Goal: Find contact information: Obtain details needed to contact an individual or organization

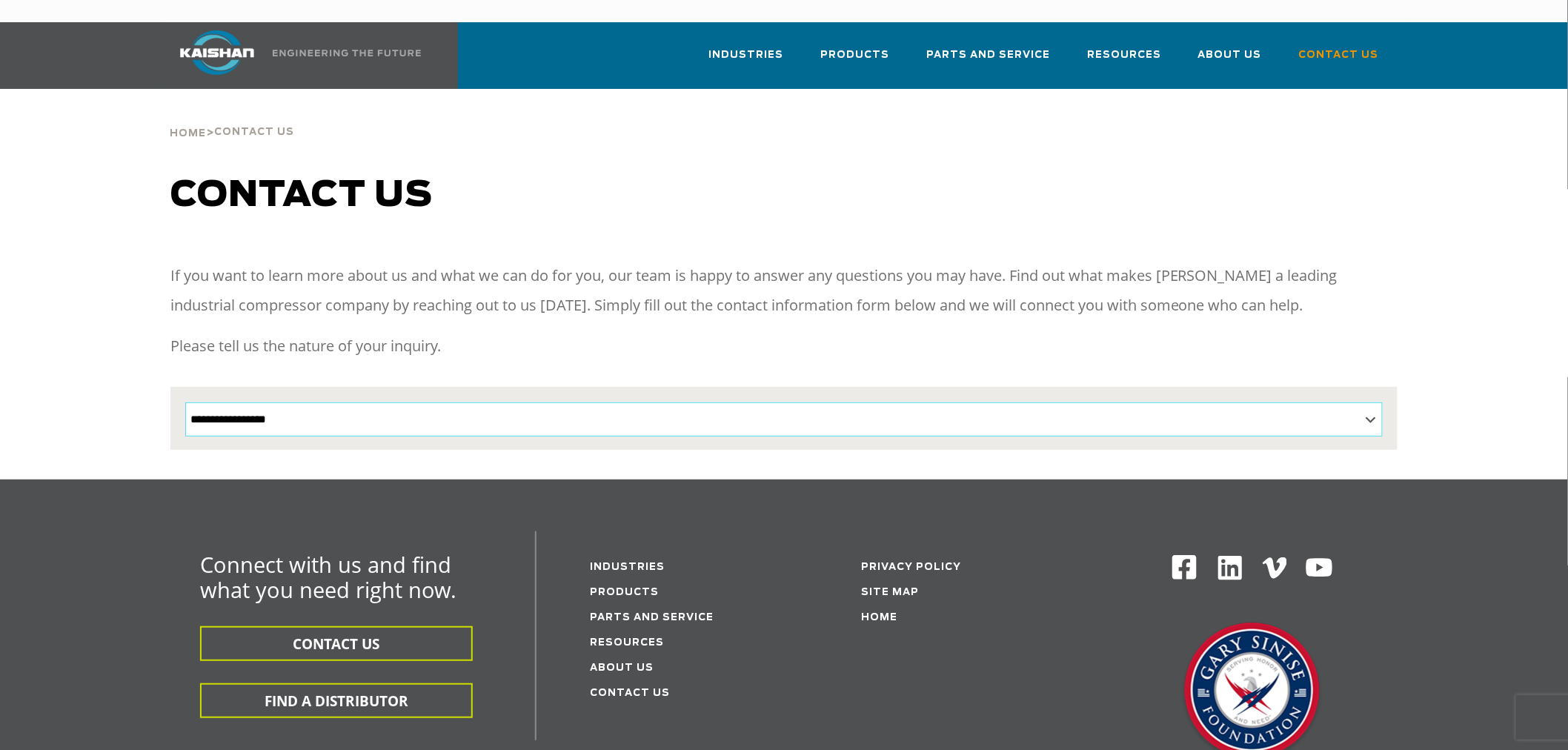
click at [375, 402] on select "**********" at bounding box center [783, 420] width 1197 height 34
click at [104, 516] on div "Connect with us and find what you need right now. CONTACT US FIND A DISTRIBUTOR…" at bounding box center [784, 673] width 1568 height 387
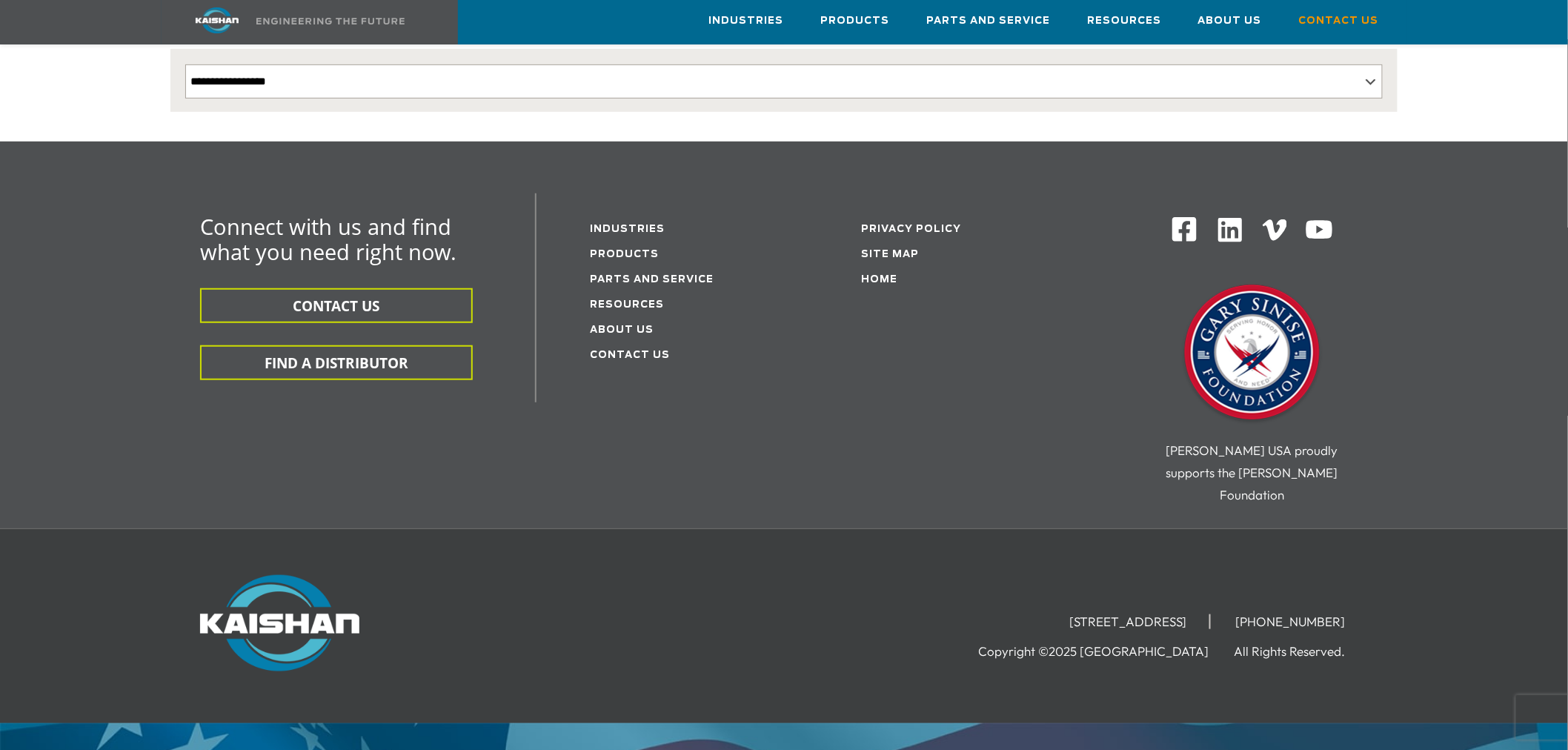
scroll to position [343, 0]
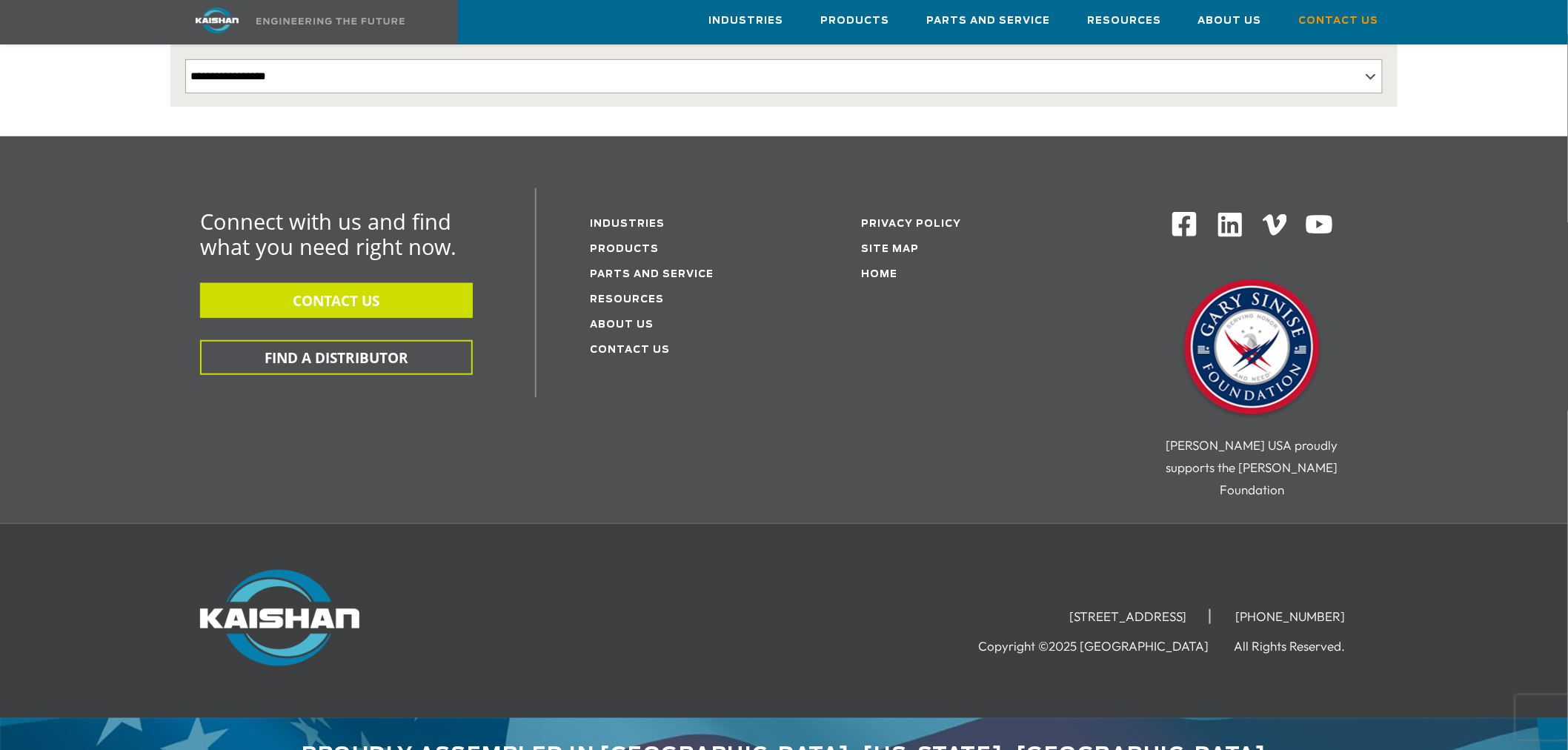
click at [343, 283] on button "CONTACT US" at bounding box center [336, 300] width 272 height 35
drag, startPoint x: 1227, startPoint y: 569, endPoint x: 972, endPoint y: 567, distance: 255.0
click at [1047, 609] on li "[STREET_ADDRESS]" at bounding box center [1129, 616] width 164 height 15
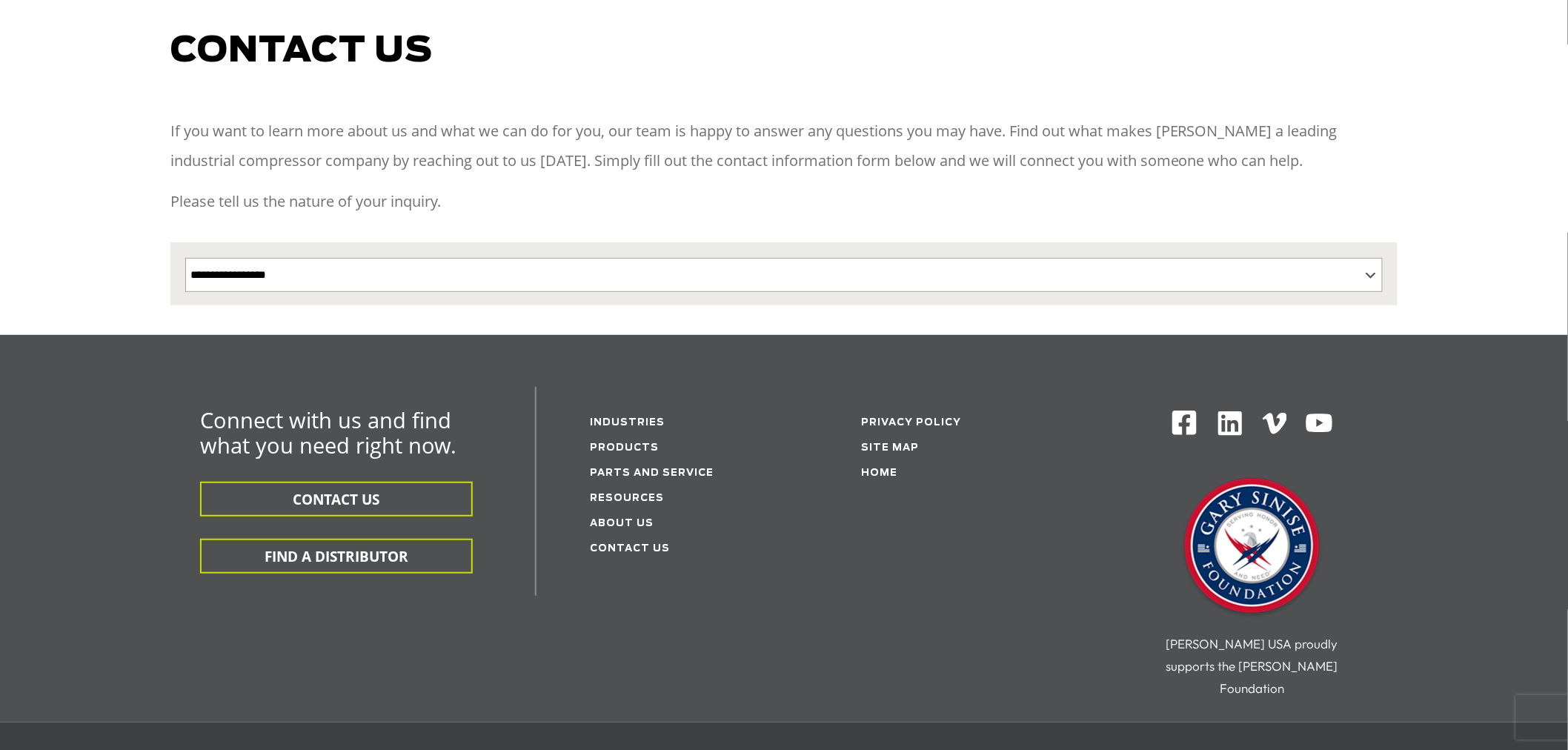
scroll to position [0, 0]
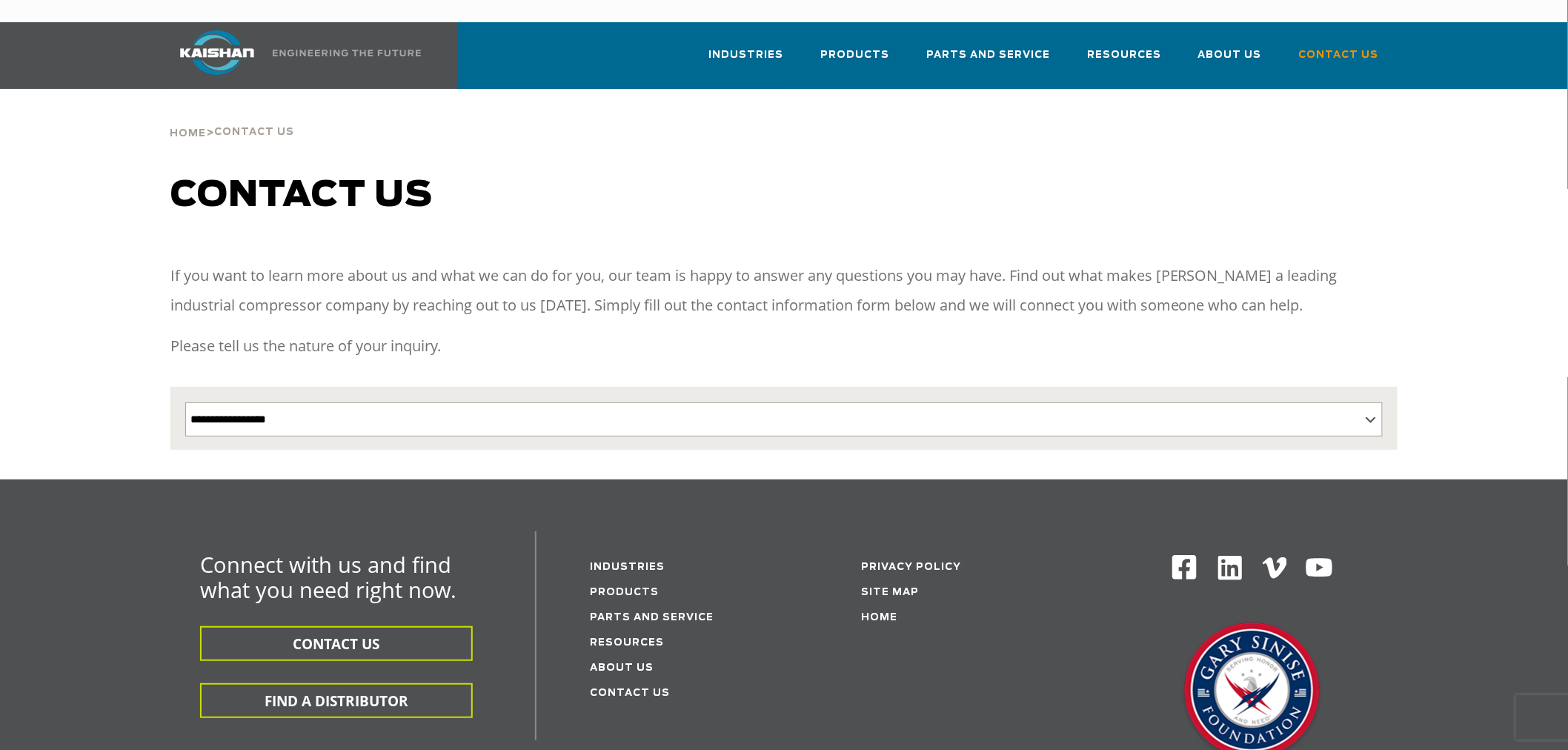
click at [478, 331] on p "Please tell us the nature of your inquiry." at bounding box center [783, 346] width 1227 height 29
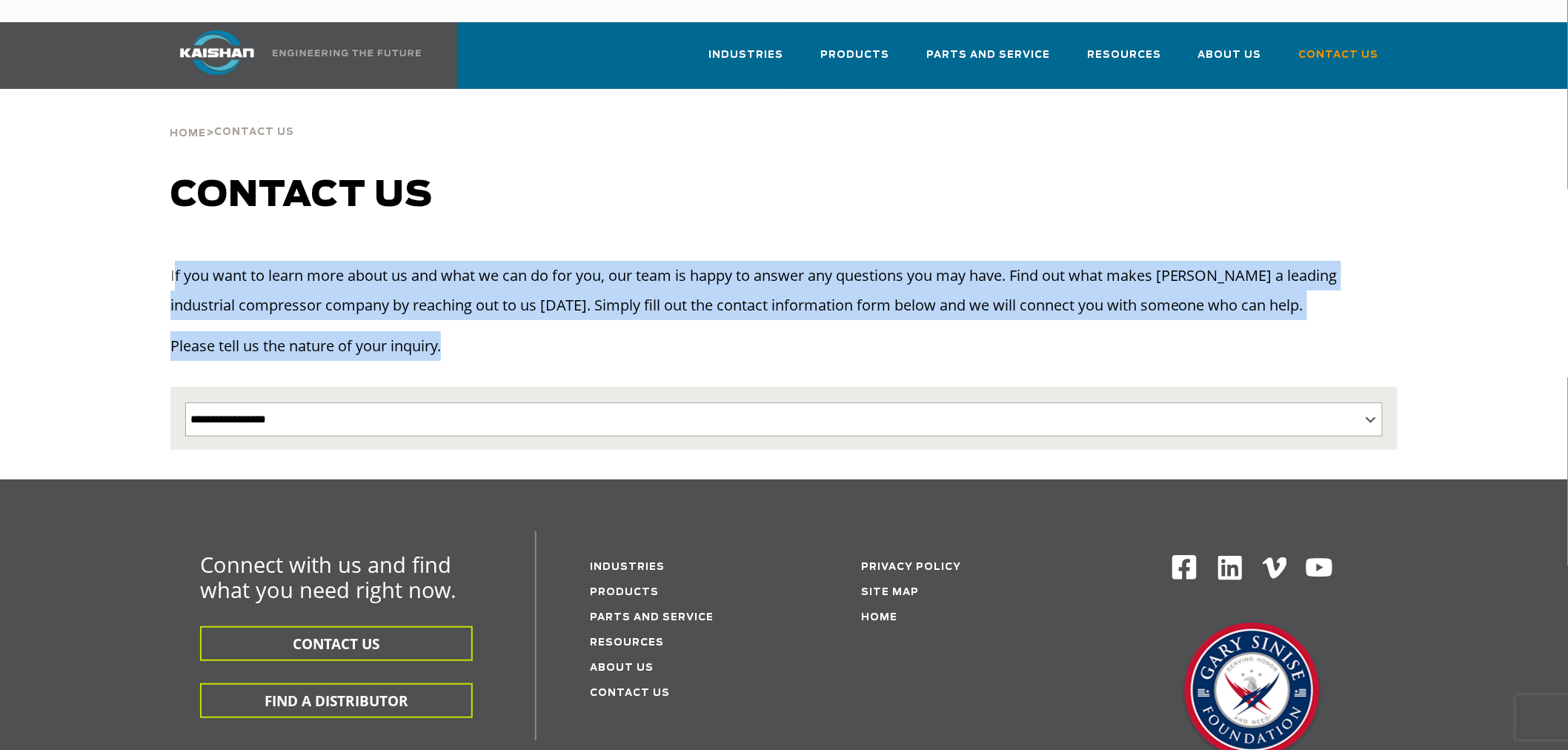
drag, startPoint x: 444, startPoint y: 327, endPoint x: 175, endPoint y: 252, distance: 279.3
click at [175, 261] on div "If you want to learn more about us and what we can do for you, our team is happ…" at bounding box center [783, 317] width 1227 height 111
click at [512, 331] on p "Please tell us the nature of your inquiry." at bounding box center [783, 346] width 1227 height 29
drag, startPoint x: 457, startPoint y: 324, endPoint x: 165, endPoint y: 238, distance: 304.4
click at [165, 261] on div "If you want to learn more about us and what we can do for you, our team is happ…" at bounding box center [784, 324] width 1244 height 126
